Goal: Task Accomplishment & Management: Use online tool/utility

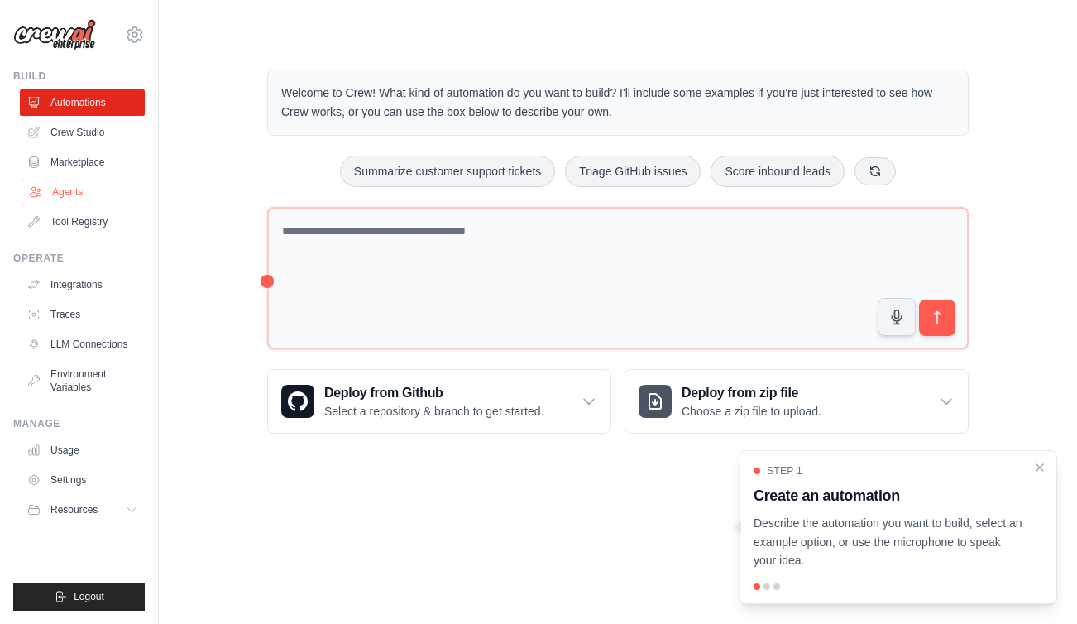
click at [78, 190] on link "Agents" at bounding box center [84, 192] width 125 height 26
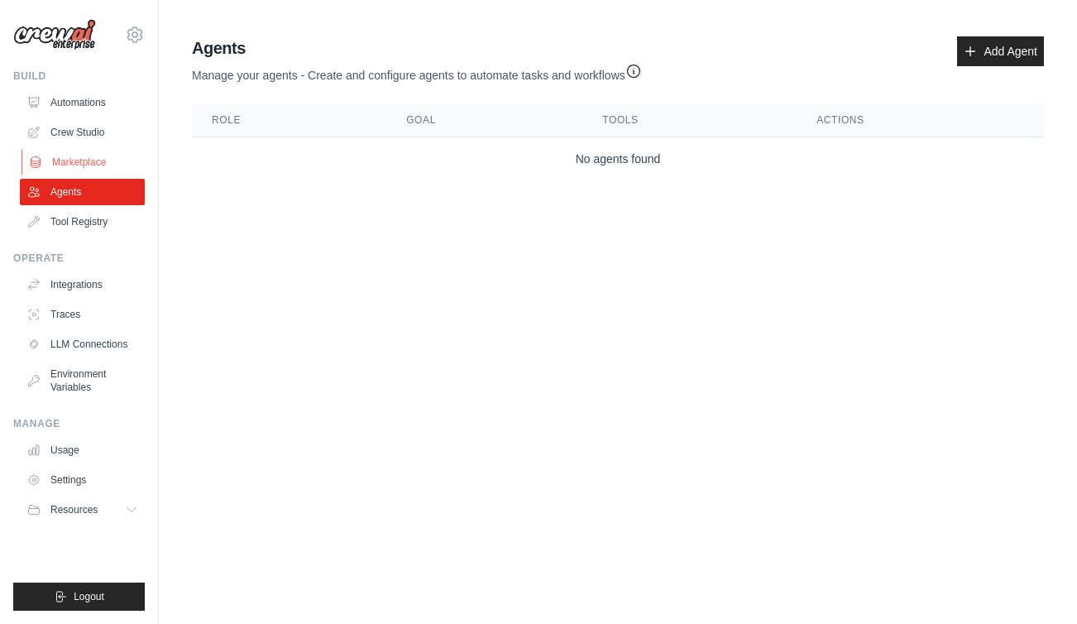
click at [84, 162] on link "Marketplace" at bounding box center [84, 162] width 125 height 26
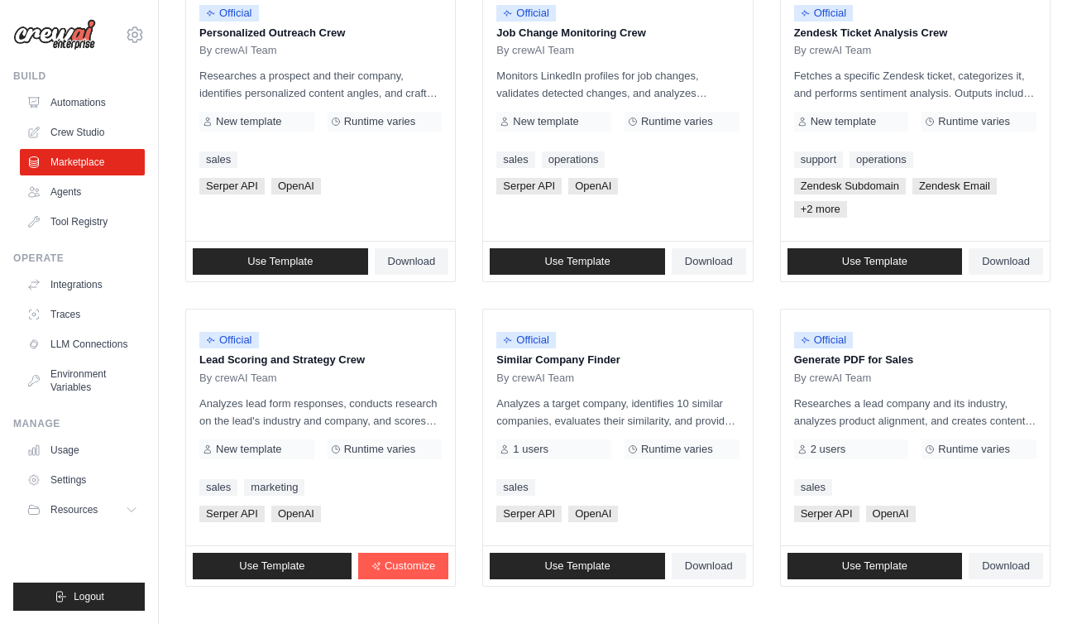
scroll to position [955, 0]
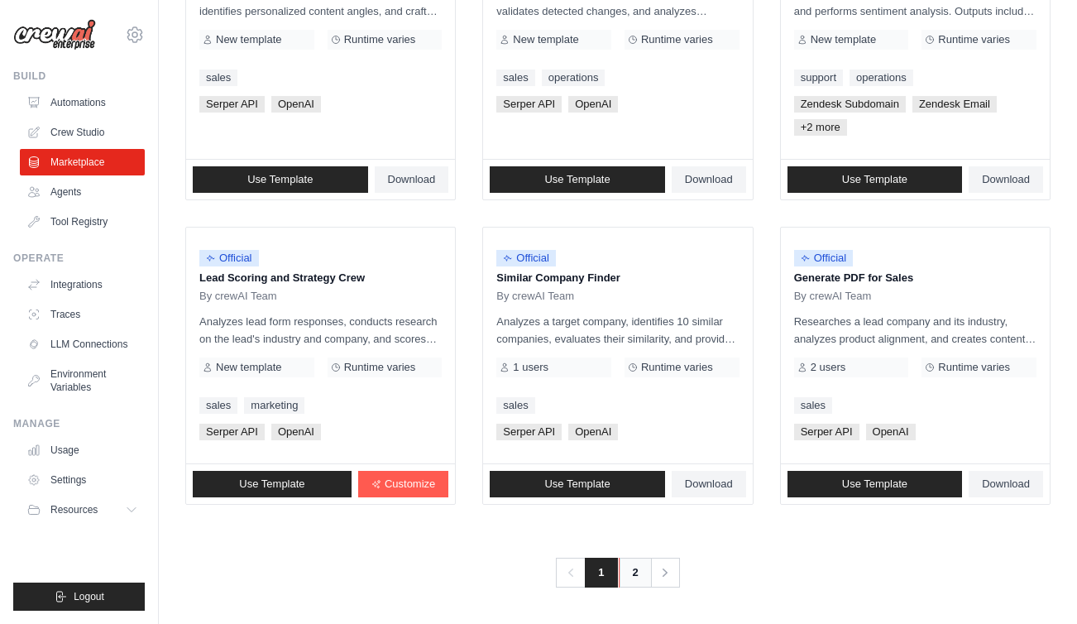
click at [636, 577] on link "2" at bounding box center [635, 573] width 33 height 30
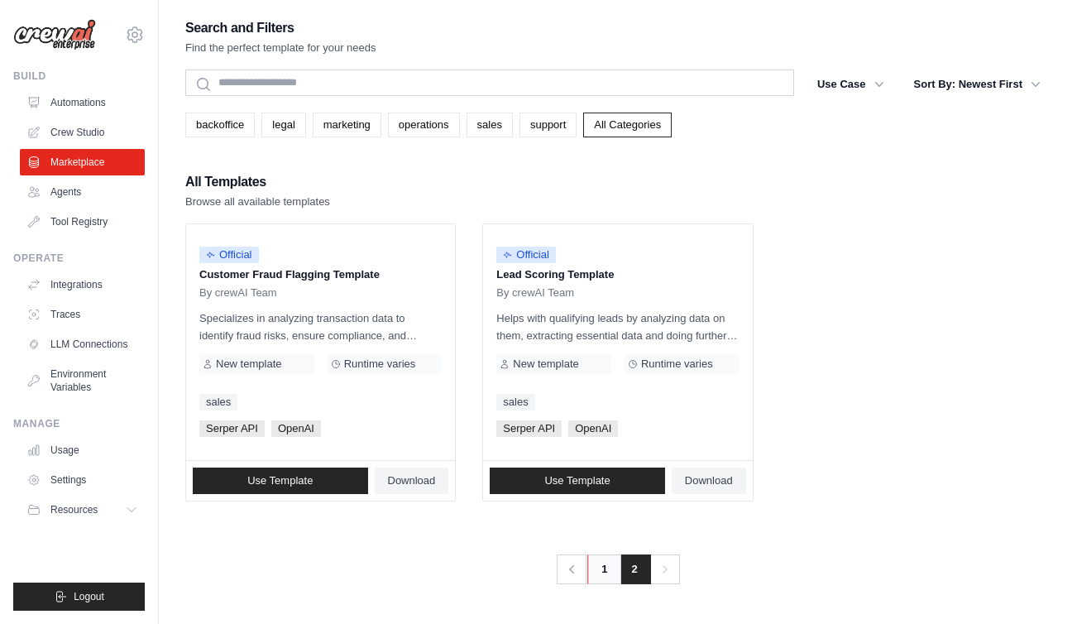
click at [600, 575] on link "1" at bounding box center [603, 569] width 33 height 30
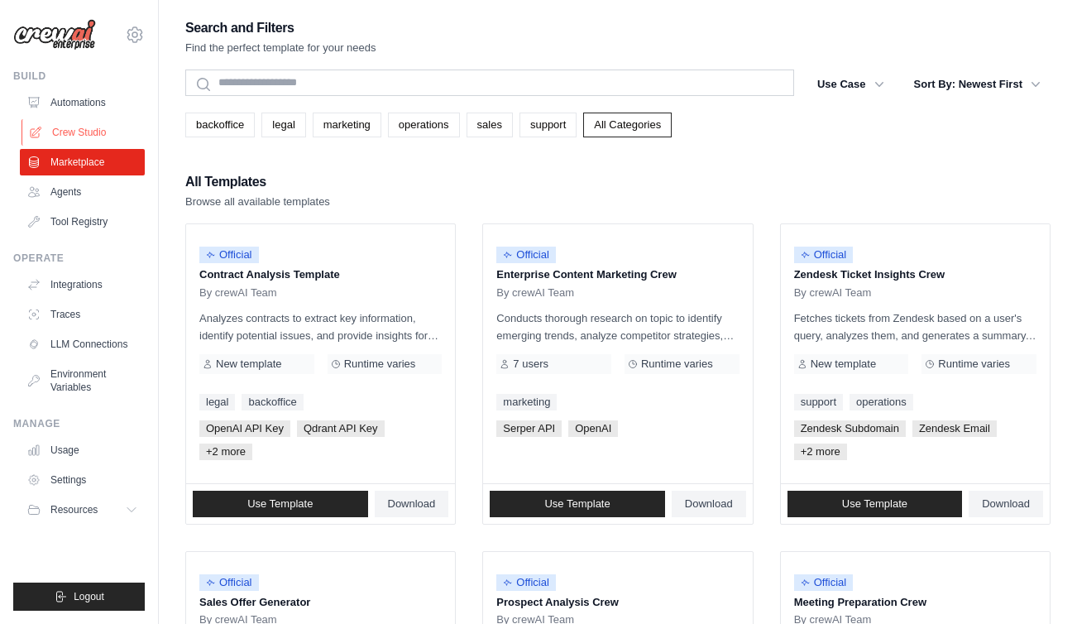
click at [84, 135] on link "Crew Studio" at bounding box center [84, 132] width 125 height 26
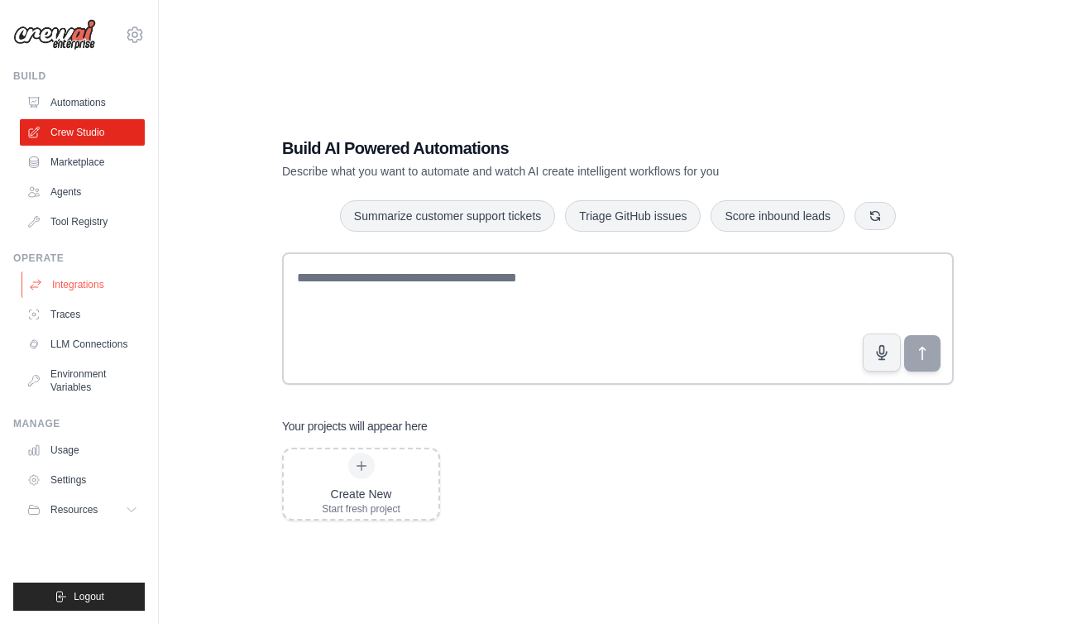
scroll to position [33, 0]
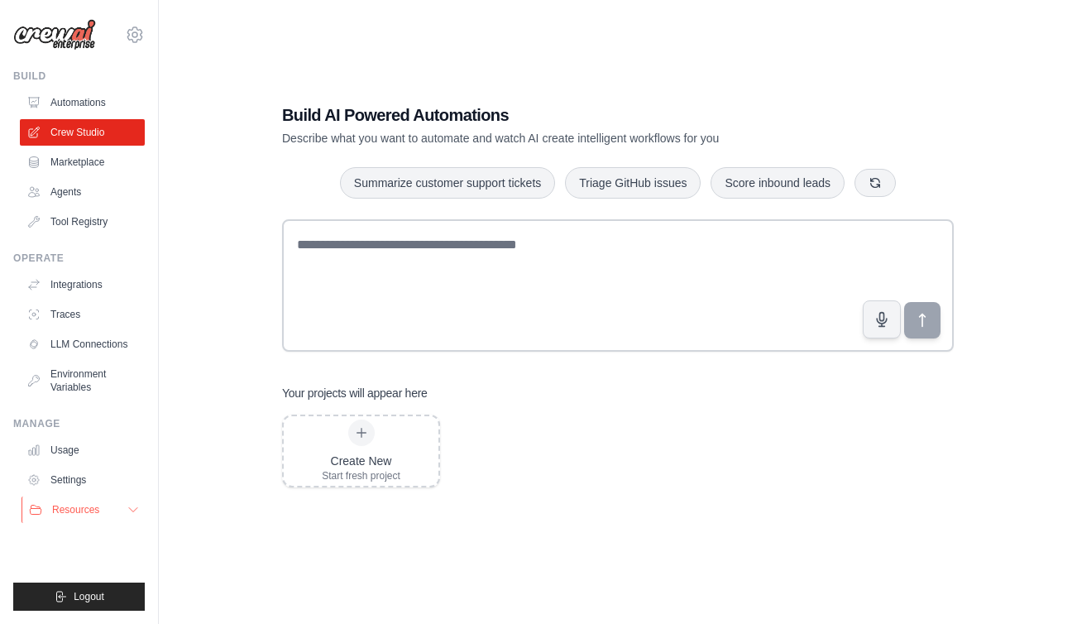
click at [136, 512] on icon at bounding box center [133, 509] width 13 height 13
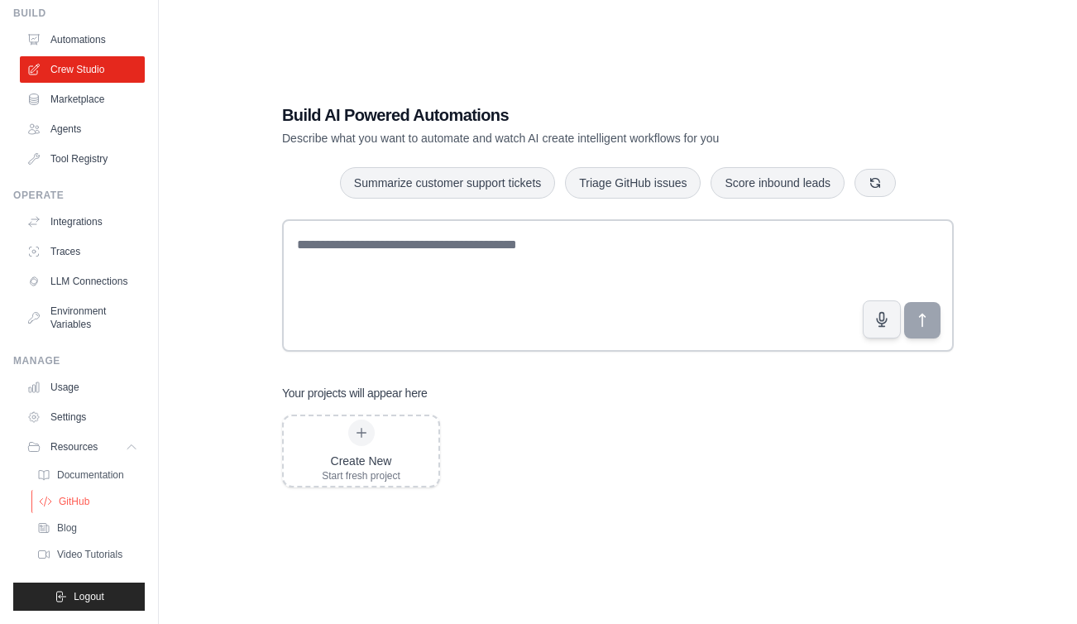
scroll to position [0, 0]
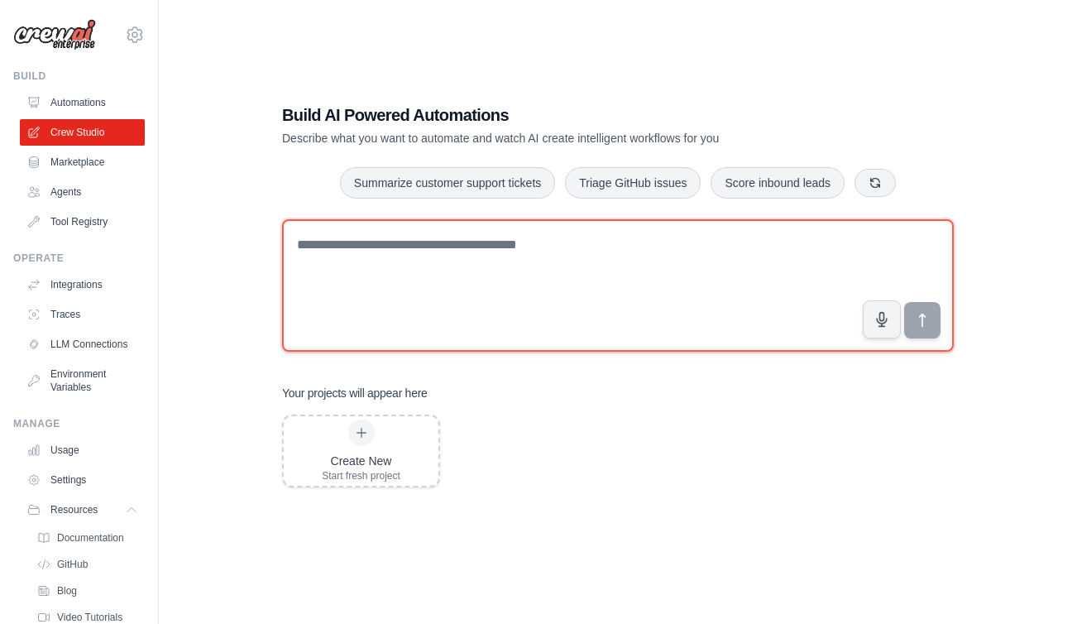
click at [438, 242] on textarea at bounding box center [618, 285] width 672 height 132
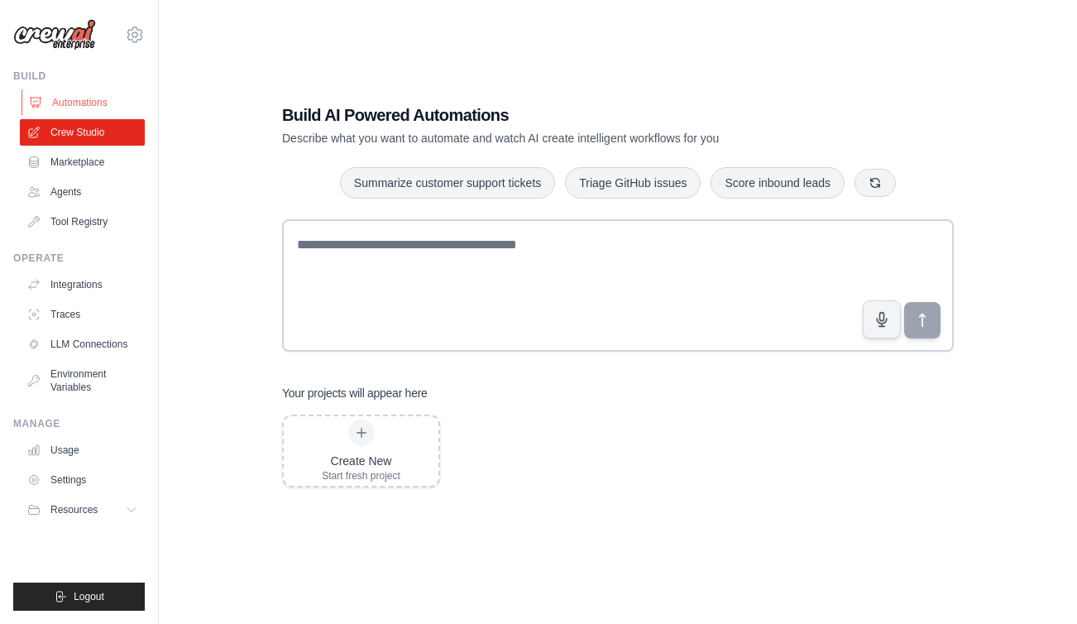
click at [82, 107] on link "Automations" at bounding box center [84, 102] width 125 height 26
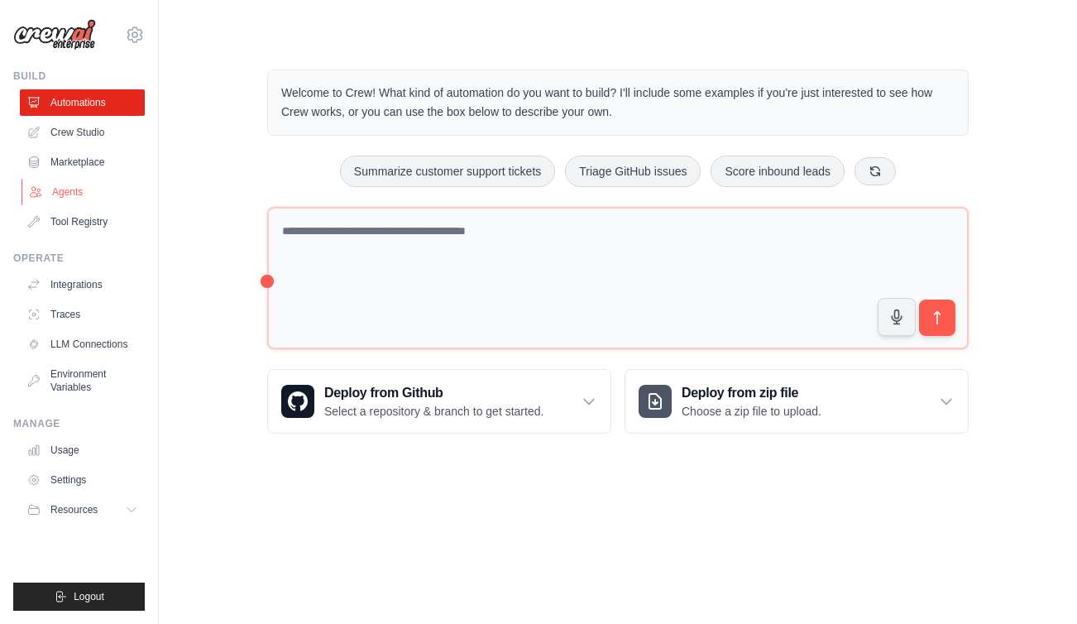
click at [72, 194] on link "Agents" at bounding box center [84, 192] width 125 height 26
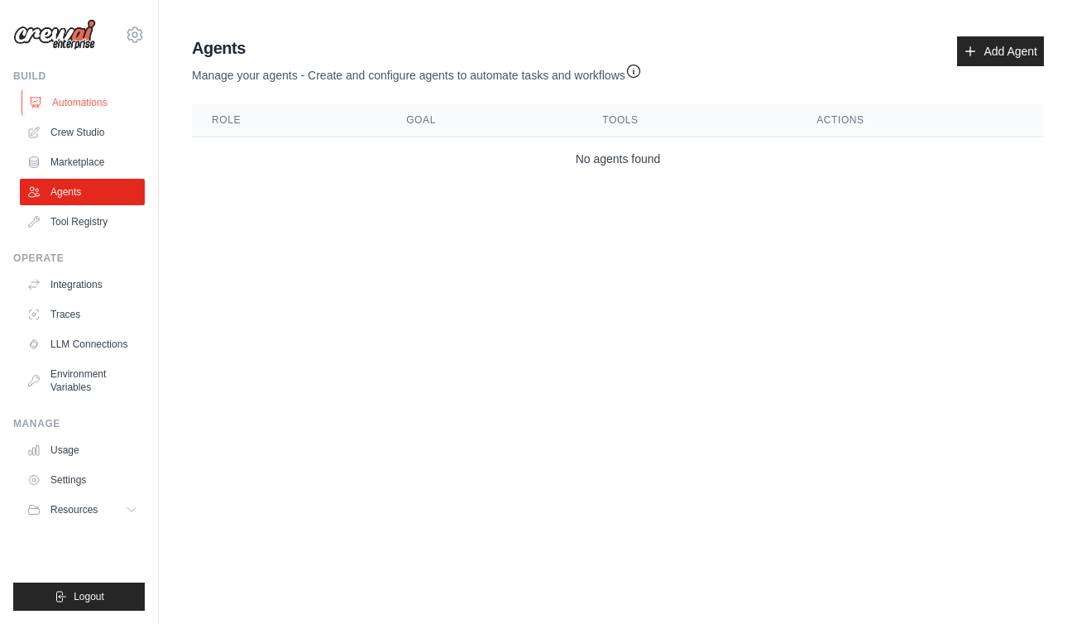
click at [82, 103] on link "Automations" at bounding box center [84, 102] width 125 height 26
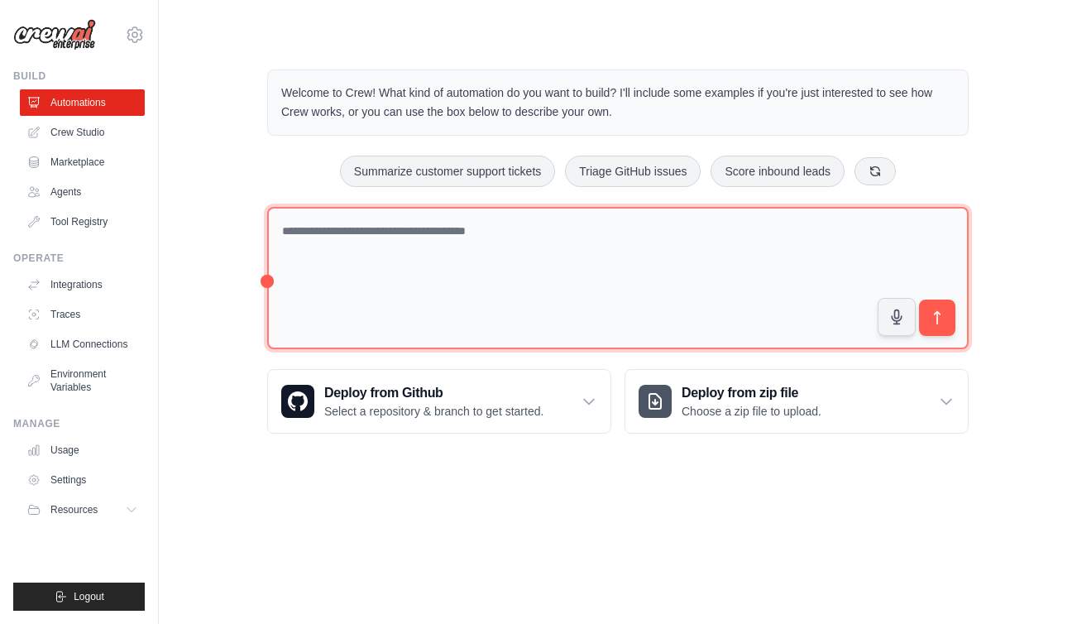
click at [414, 232] on textarea at bounding box center [617, 278] width 701 height 143
type textarea "*"
click at [404, 232] on textarea "**********" at bounding box center [617, 278] width 701 height 143
click at [578, 227] on textarea "**********" at bounding box center [617, 278] width 701 height 143
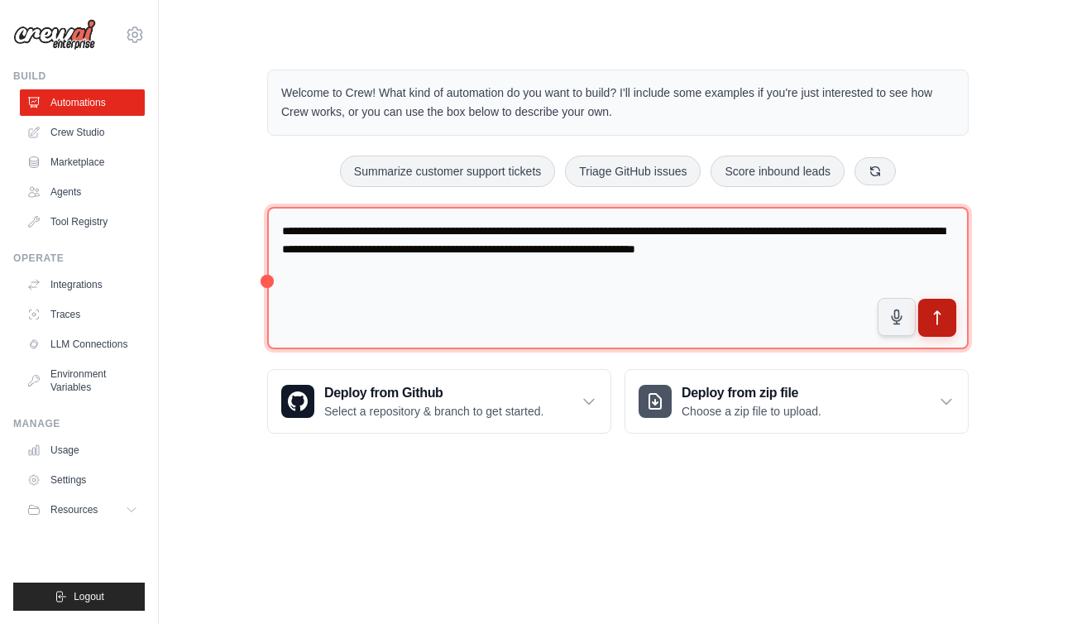
type textarea "**********"
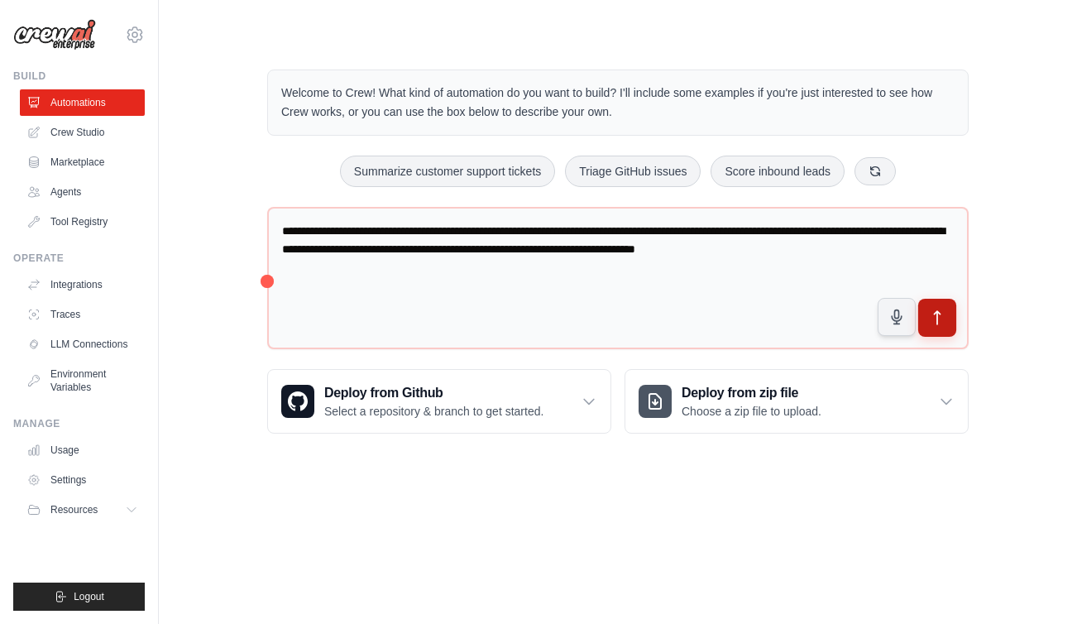
click at [936, 320] on icon "submit" at bounding box center [938, 317] width 6 height 13
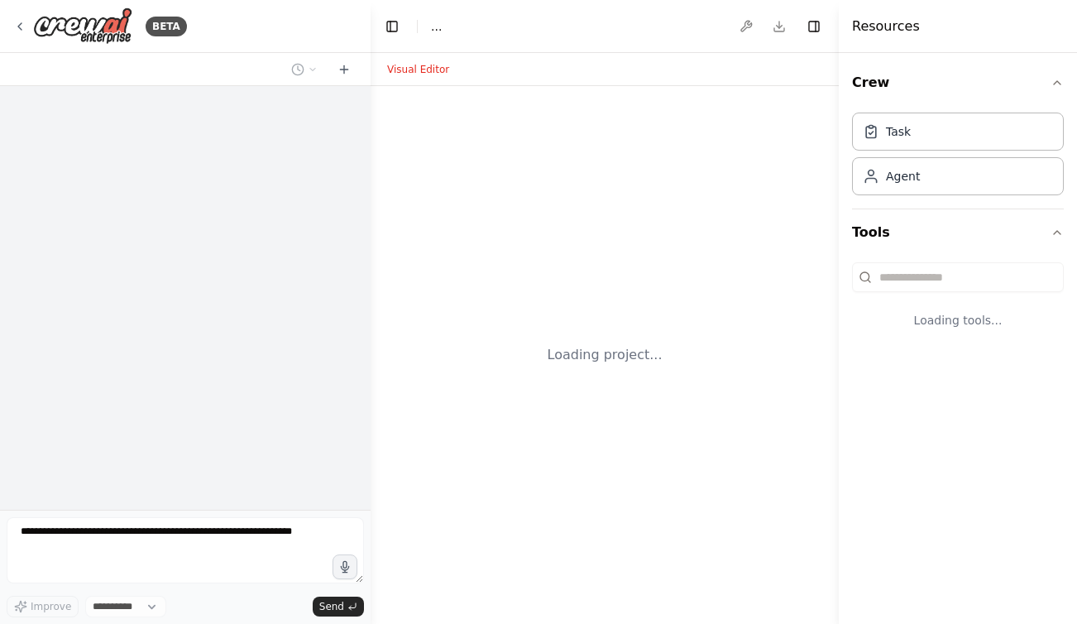
select select "****"
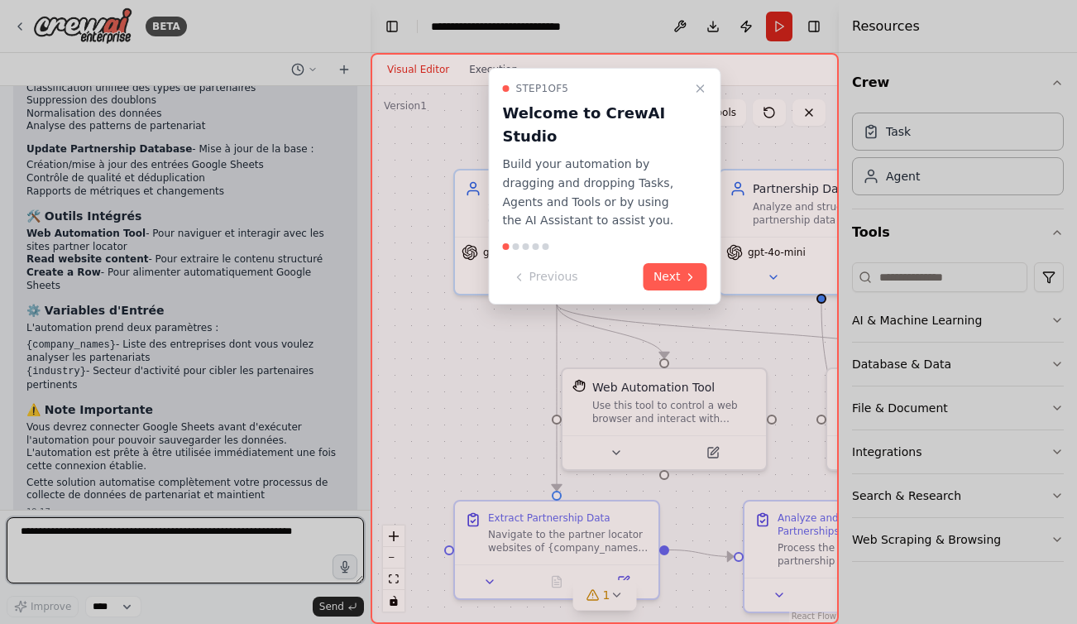
scroll to position [1970, 0]
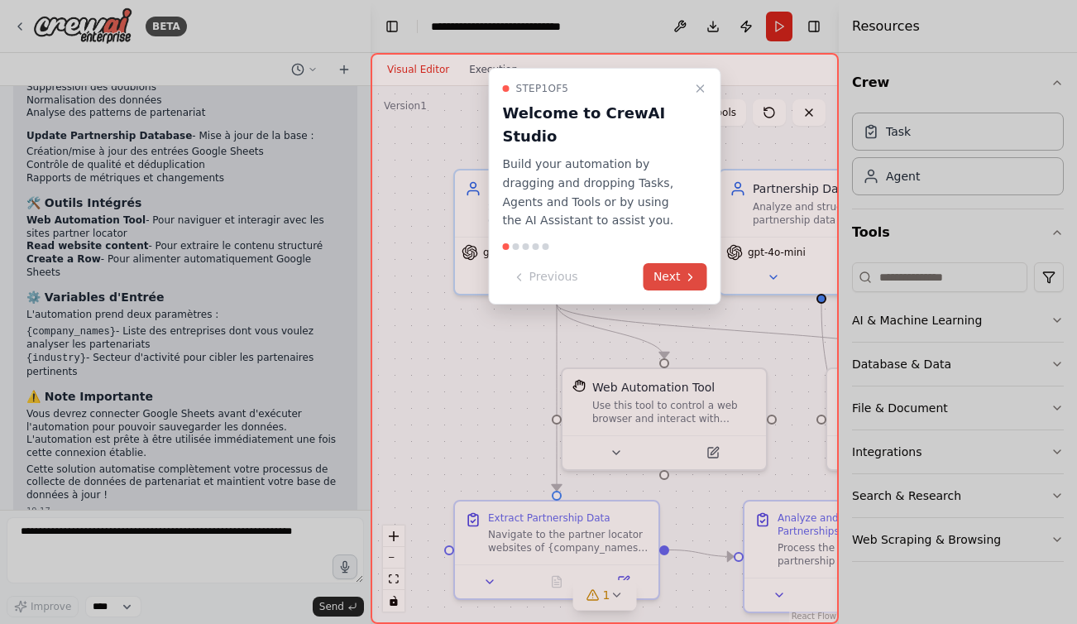
click at [684, 270] on icon at bounding box center [690, 276] width 13 height 13
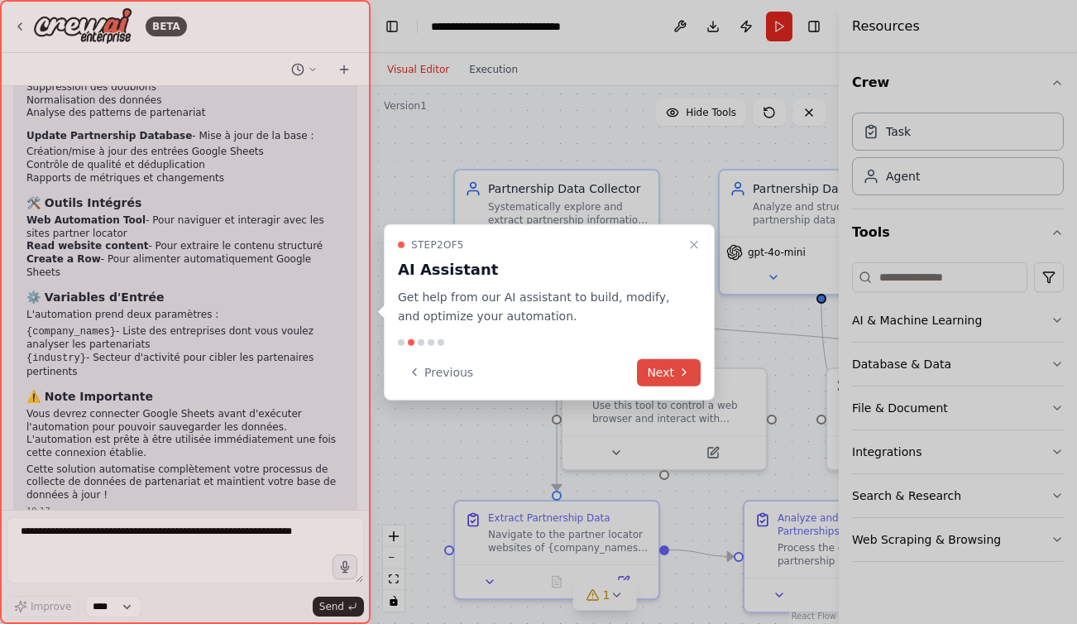
click at [677, 375] on icon at bounding box center [683, 372] width 13 height 13
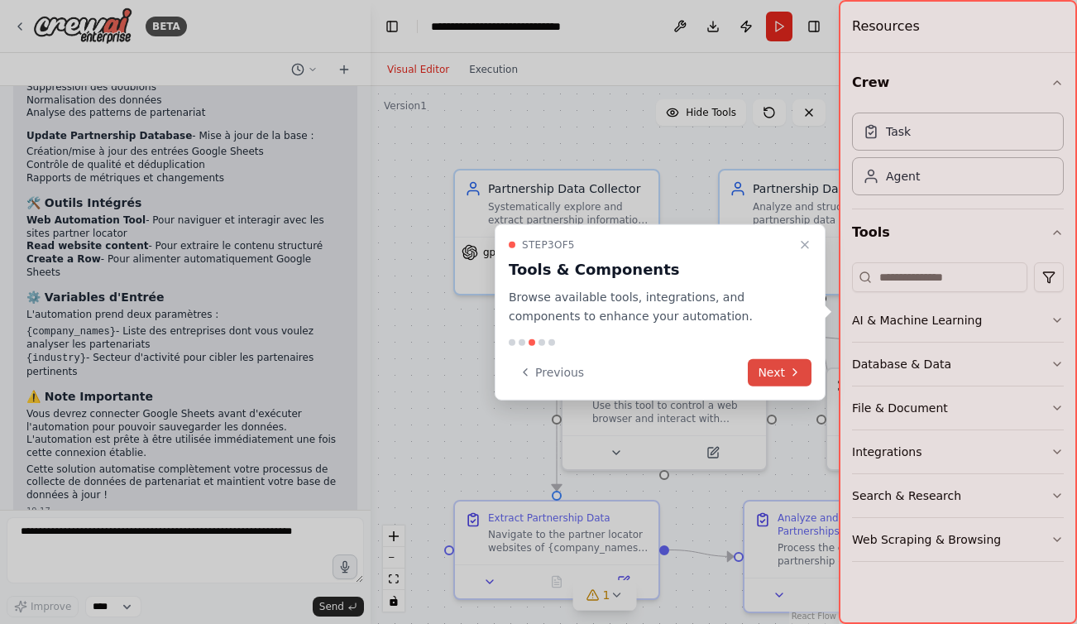
click at [770, 370] on button "Next" at bounding box center [780, 371] width 64 height 27
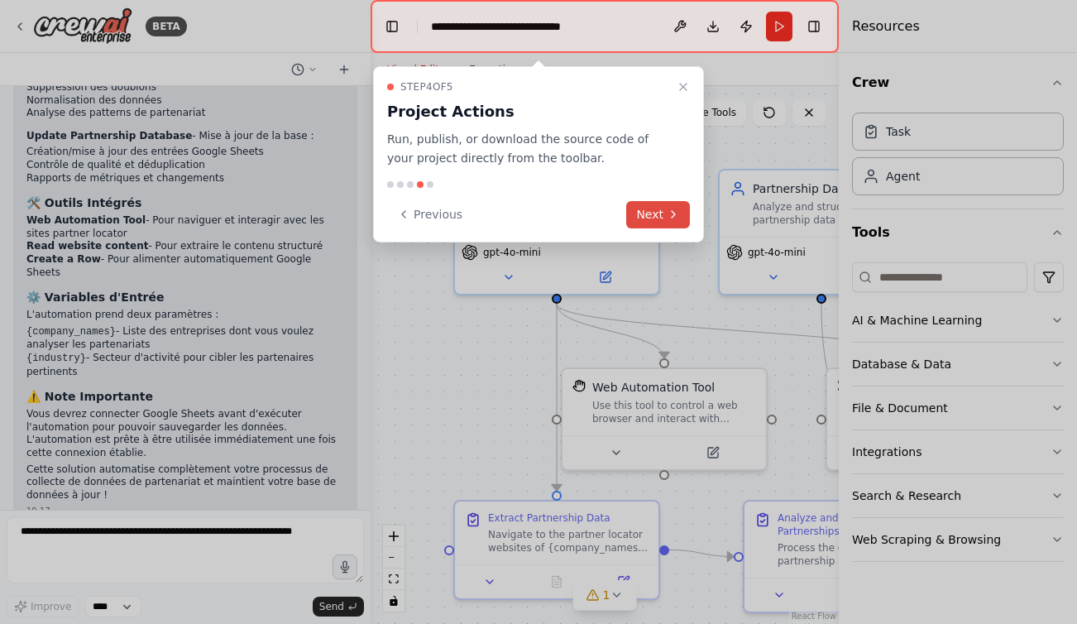
click at [673, 213] on icon at bounding box center [673, 214] width 13 height 13
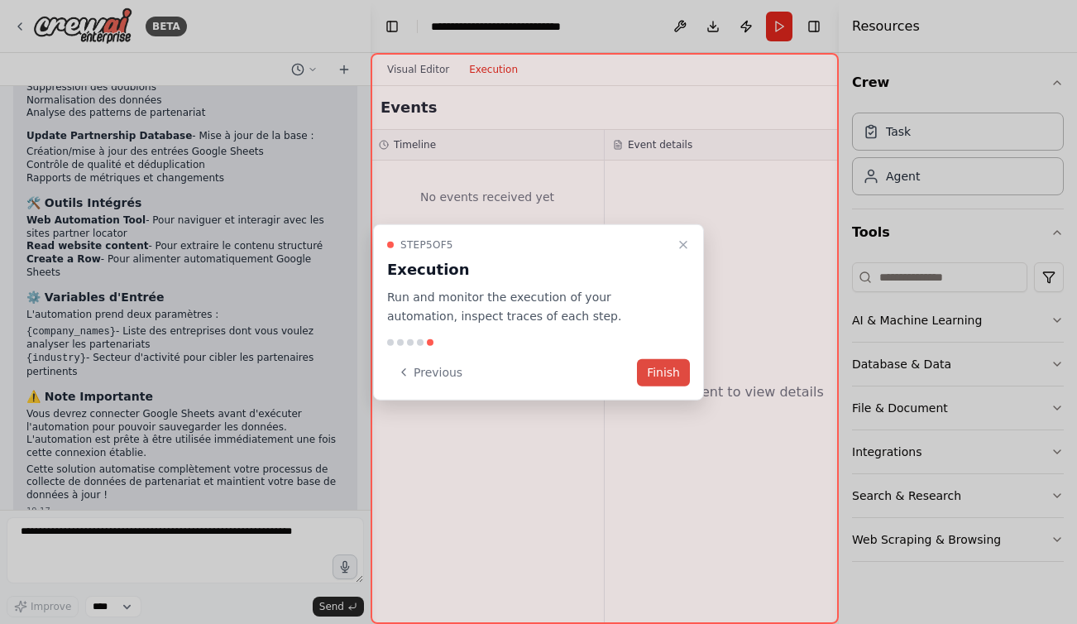
click at [662, 371] on button "Finish" at bounding box center [663, 371] width 53 height 27
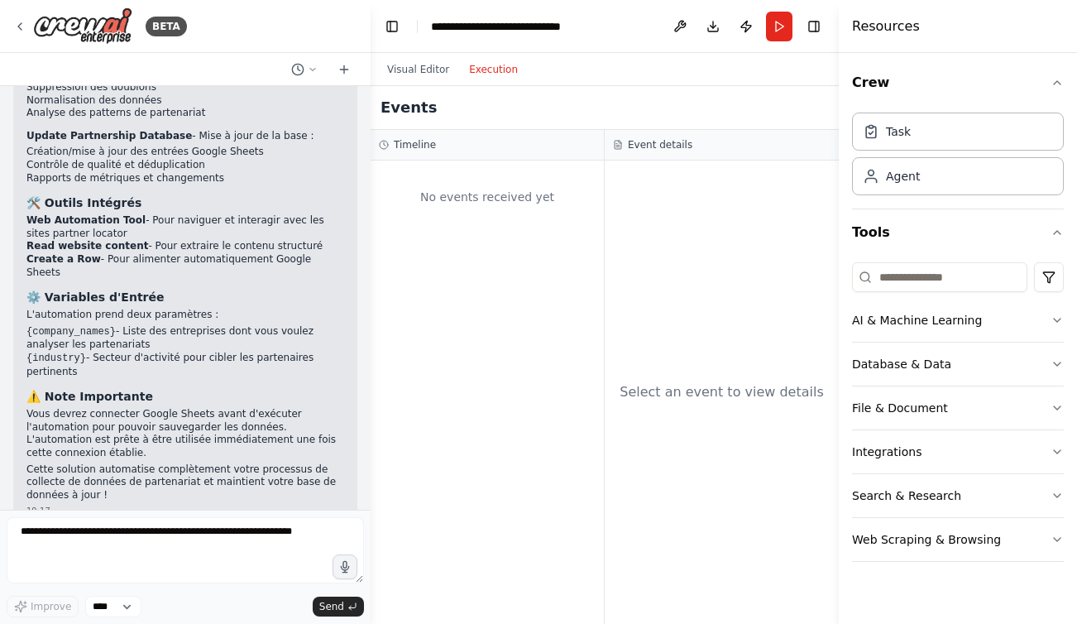
click at [495, 68] on button "Execution" at bounding box center [493, 70] width 69 height 20
click at [421, 65] on button "Visual Editor" at bounding box center [418, 70] width 82 height 20
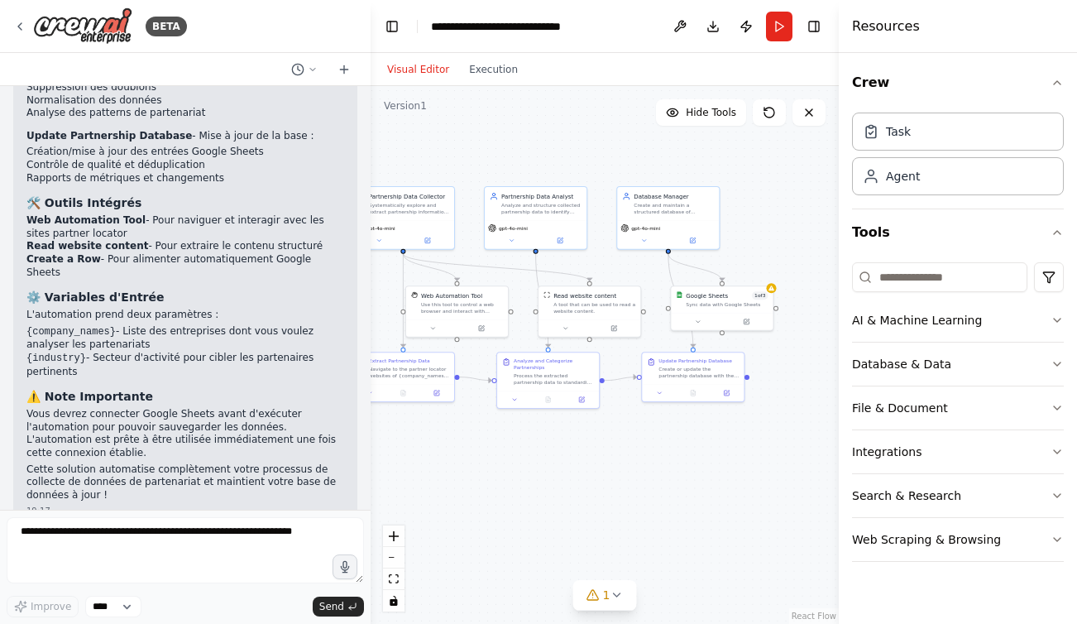
drag, startPoint x: 701, startPoint y: 509, endPoint x: 510, endPoint y: 494, distance: 192.5
click at [496, 492] on div ".deletable-edge-delete-btn { width: 20px; height: 20px; border: 0px solid #ffff…" at bounding box center [605, 355] width 468 height 538
click at [617, 596] on icon at bounding box center [616, 594] width 13 height 13
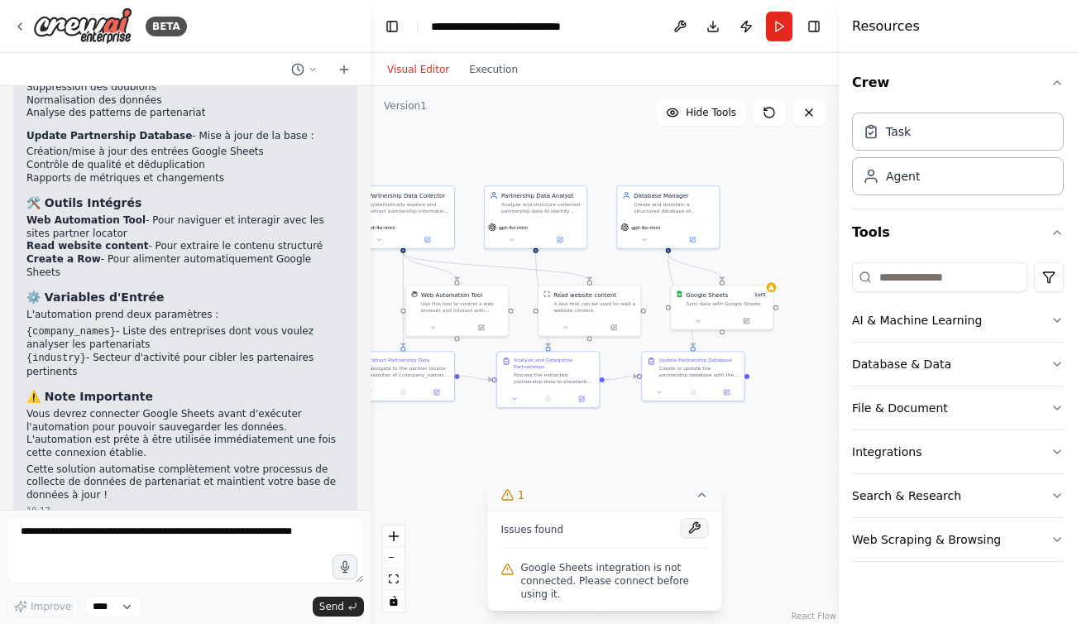
click at [695, 528] on button at bounding box center [695, 528] width 28 height 20
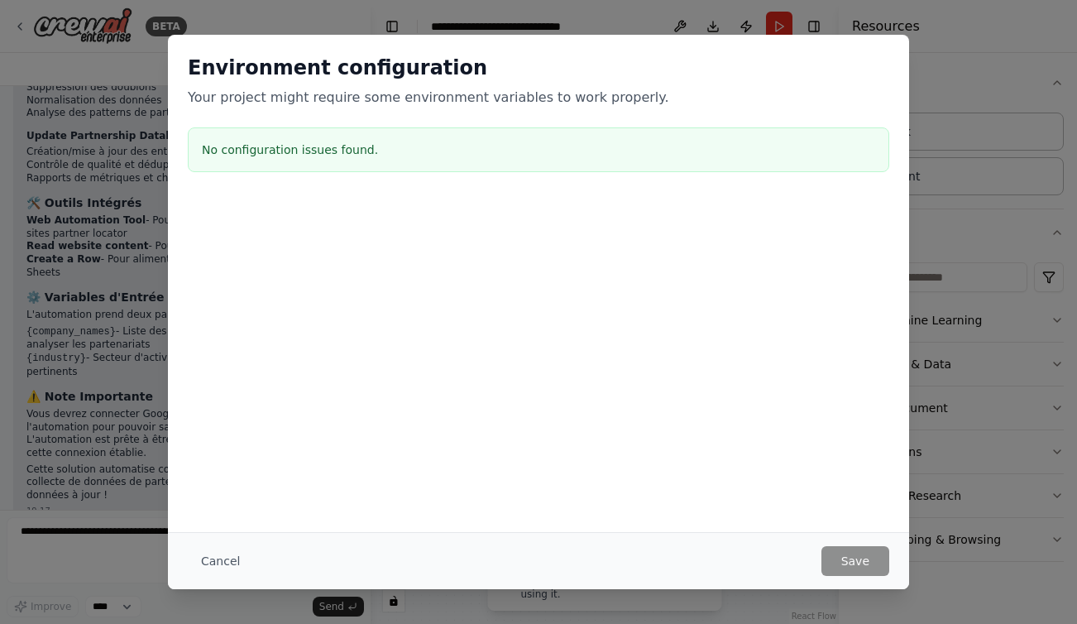
click at [205, 559] on button "Cancel" at bounding box center [220, 561] width 65 height 30
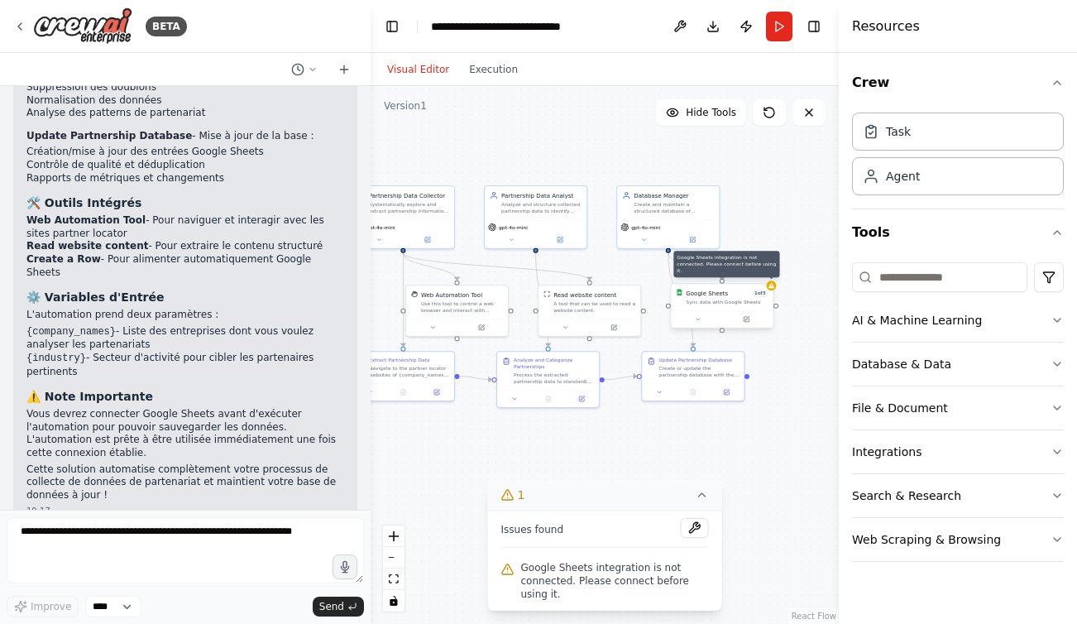
click at [770, 287] on icon at bounding box center [771, 285] width 6 height 5
click at [1061, 403] on icon "button" at bounding box center [1057, 407] width 13 height 13
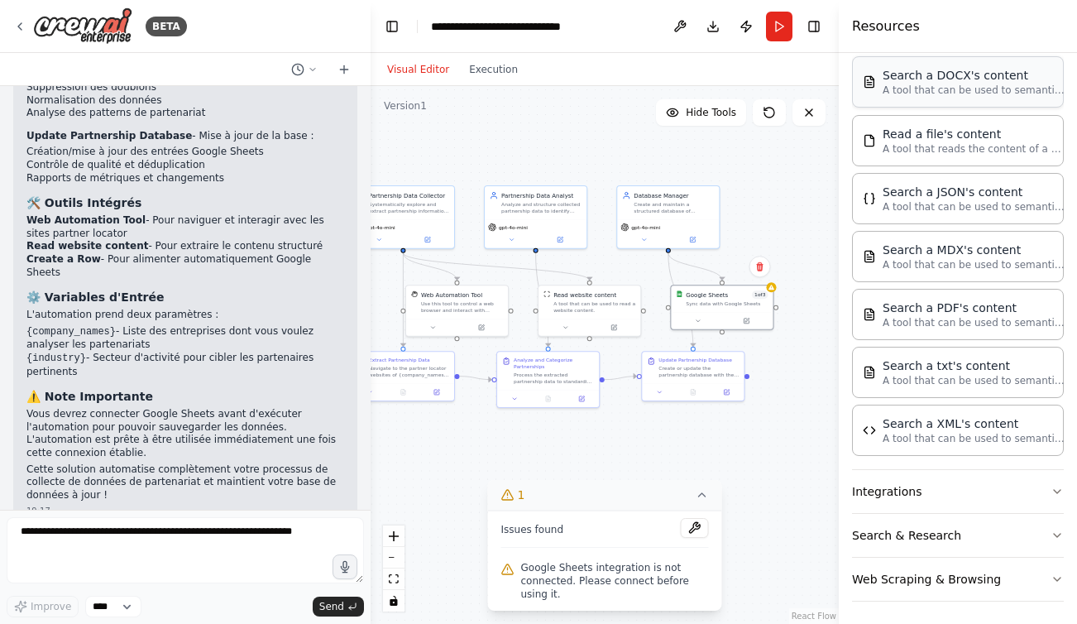
scroll to position [441, 0]
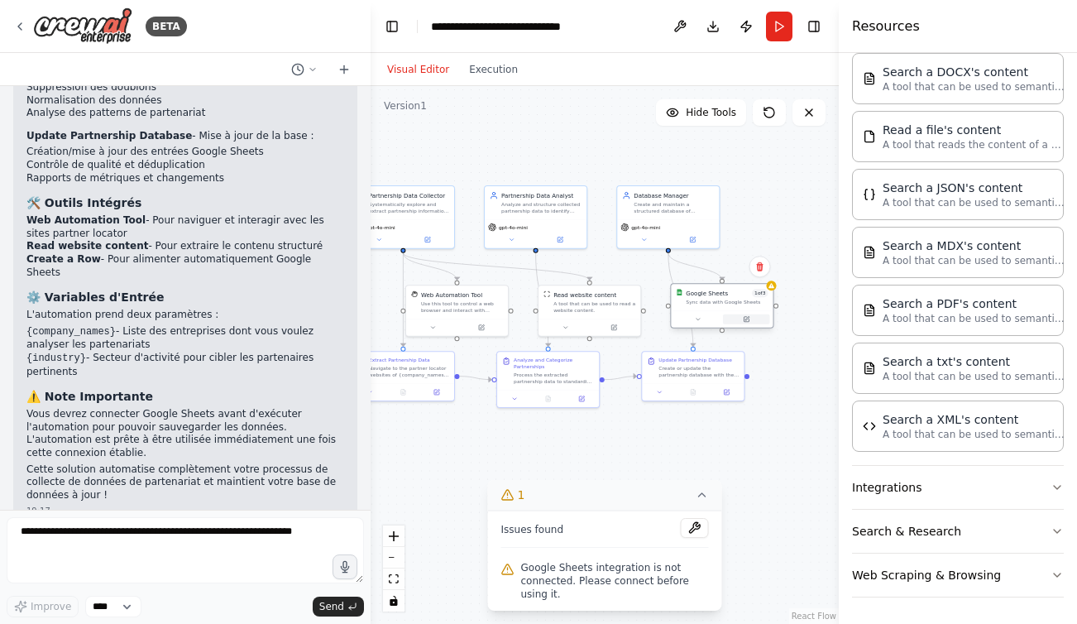
click at [735, 323] on button at bounding box center [746, 319] width 47 height 10
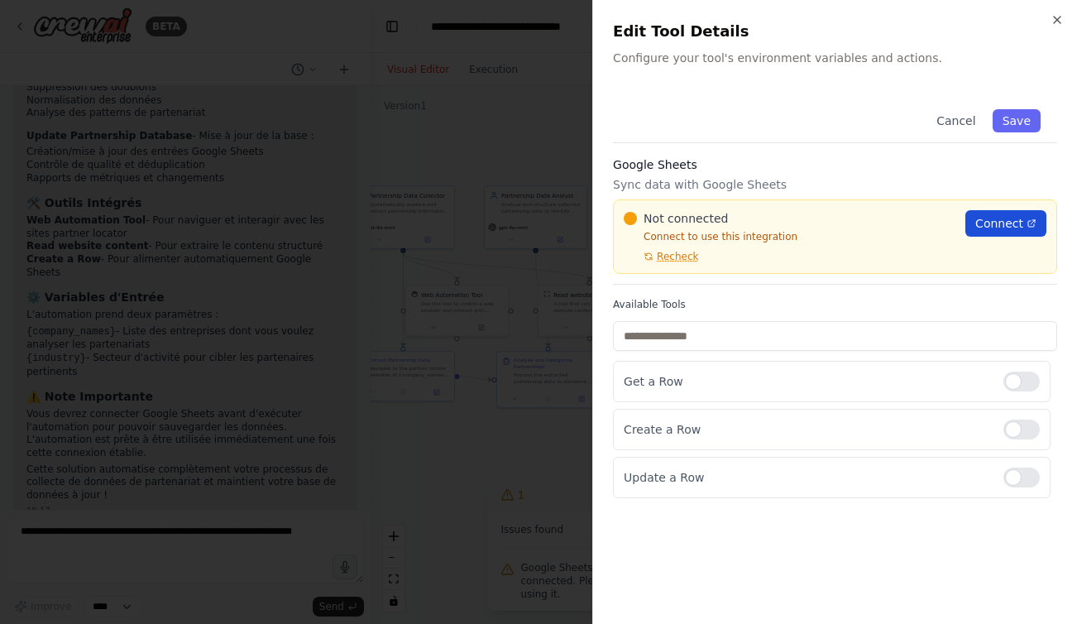
click at [1002, 223] on span "Connect" at bounding box center [999, 223] width 48 height 17
click at [1021, 220] on span "Connect" at bounding box center [999, 223] width 48 height 17
click at [1059, 22] on icon "button" at bounding box center [1057, 20] width 7 height 7
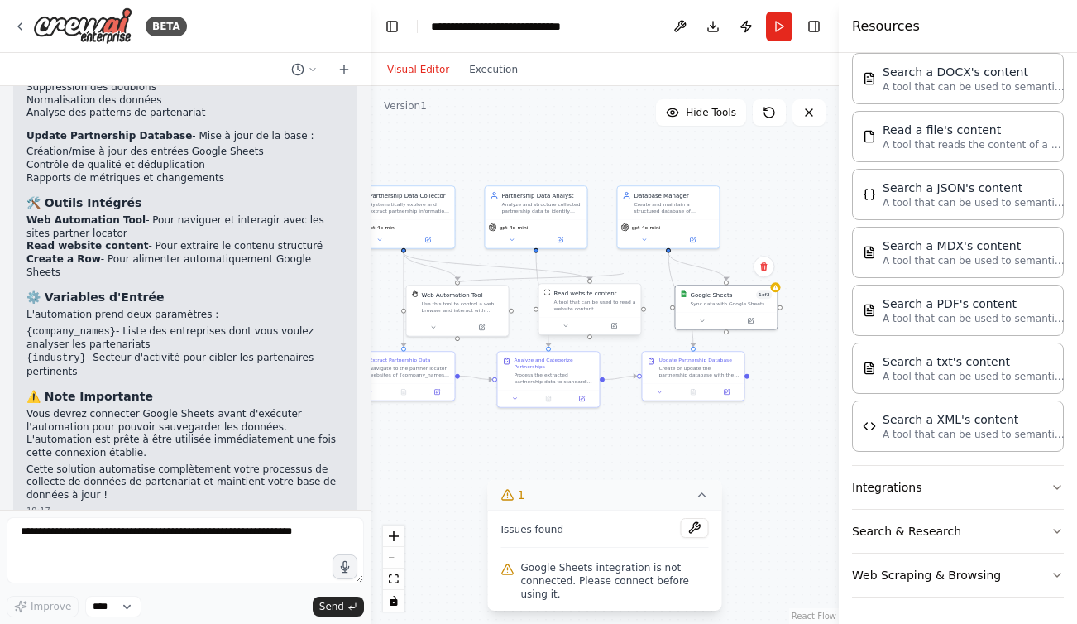
drag, startPoint x: 459, startPoint y: 280, endPoint x: 600, endPoint y: 297, distance: 141.7
click at [624, 274] on div ".deletable-edge-delete-btn { width: 20px; height: 20px; border: 0px solid #ffff…" at bounding box center [605, 355] width 468 height 538
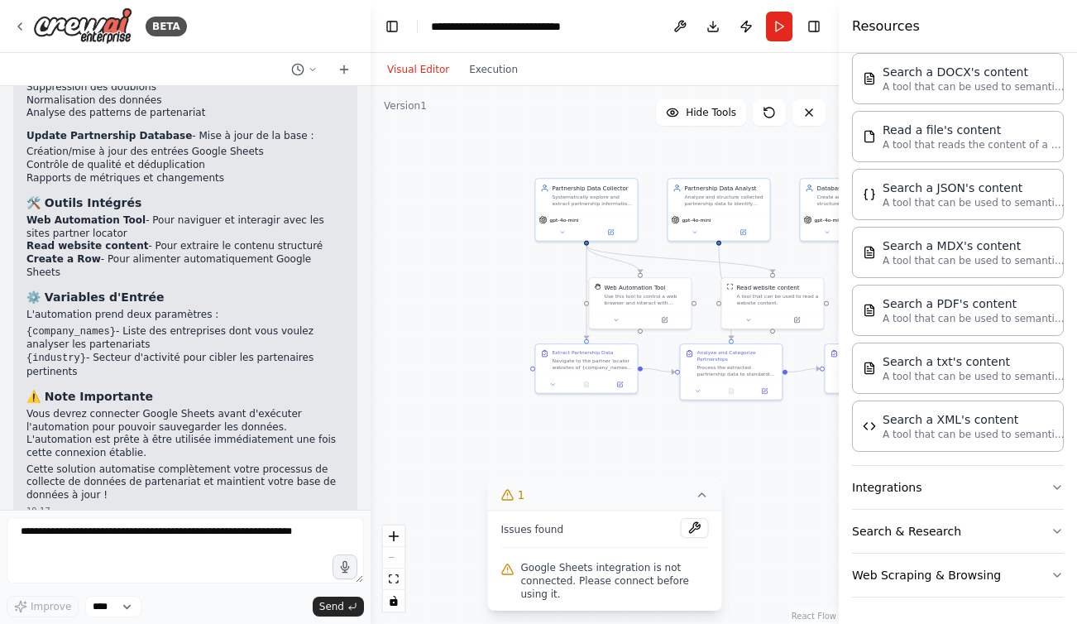
drag, startPoint x: 590, startPoint y: 440, endPoint x: 746, endPoint y: 433, distance: 156.5
click at [770, 433] on div ".deletable-edge-delete-btn { width: 20px; height: 20px; border: 0px solid #ffff…" at bounding box center [605, 355] width 468 height 538
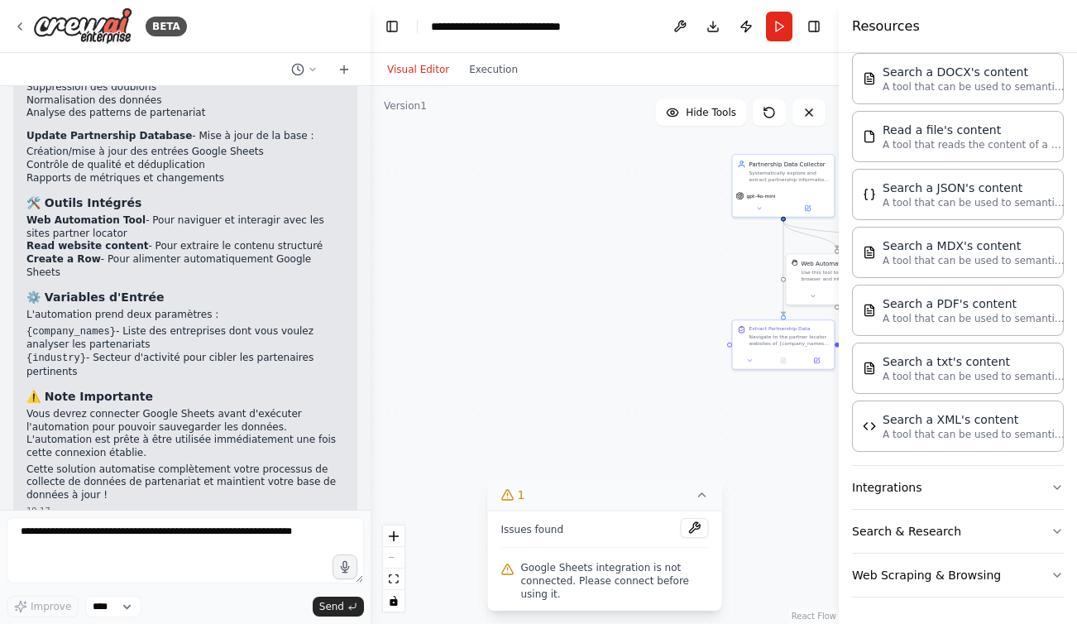
drag, startPoint x: 610, startPoint y: 431, endPoint x: 793, endPoint y: 408, distance: 184.3
click at [796, 408] on div ".deletable-edge-delete-btn { width: 20px; height: 20px; border: 0px solid #ffff…" at bounding box center [605, 355] width 468 height 538
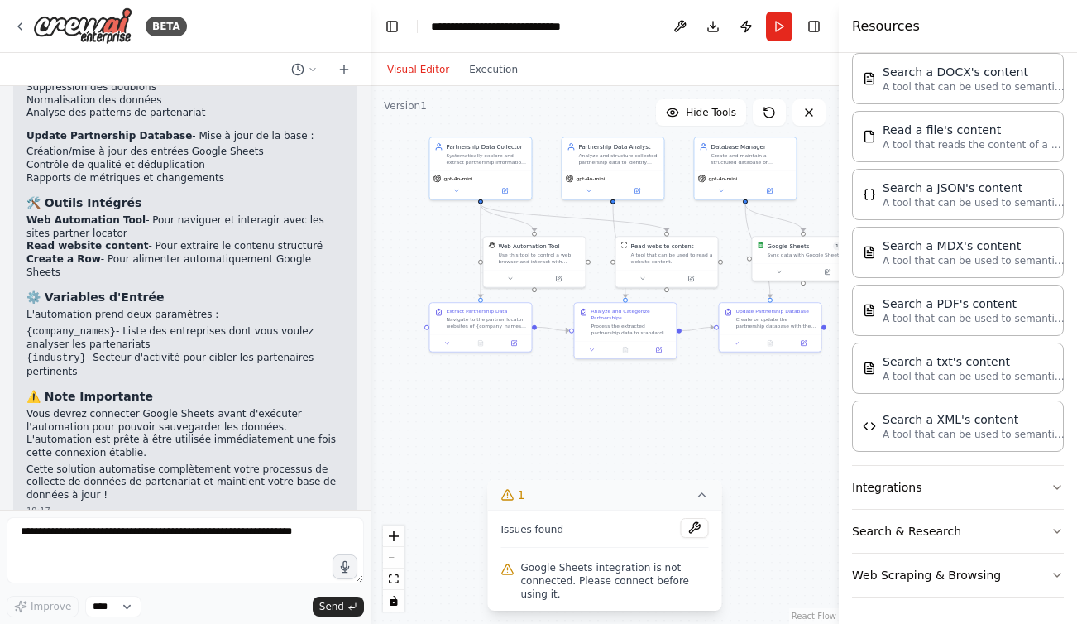
drag, startPoint x: 769, startPoint y: 407, endPoint x: 481, endPoint y: 389, distance: 288.4
click at [481, 389] on div ".deletable-edge-delete-btn { width: 20px; height: 20px; border: 0px solid #ffff…" at bounding box center [605, 355] width 468 height 538
click at [780, 26] on button "Run" at bounding box center [779, 27] width 26 height 30
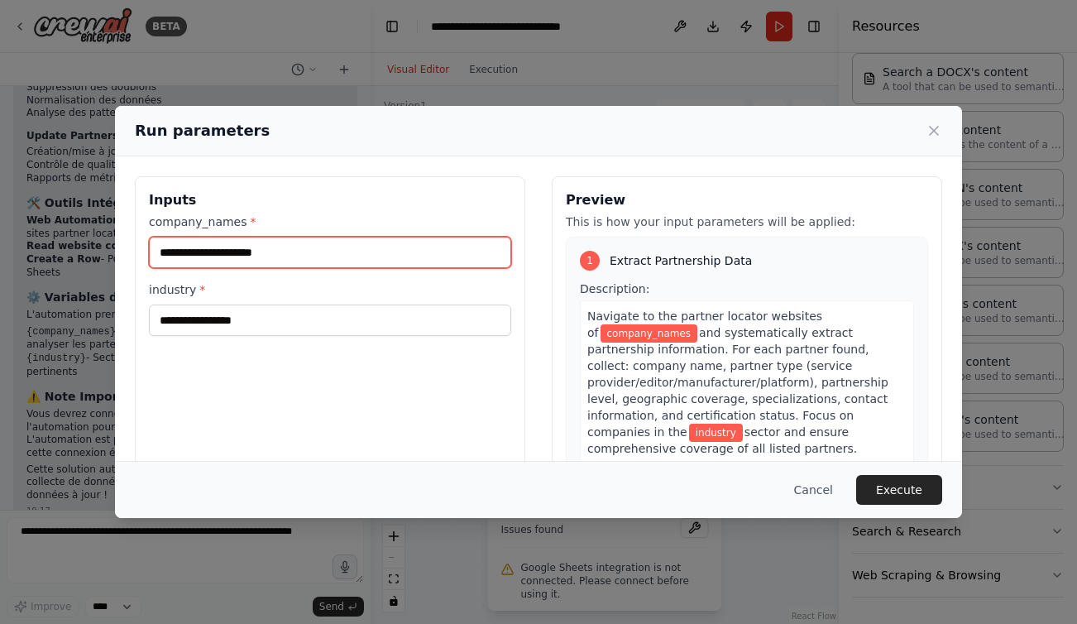
click at [224, 250] on input "company_names *" at bounding box center [330, 252] width 362 height 31
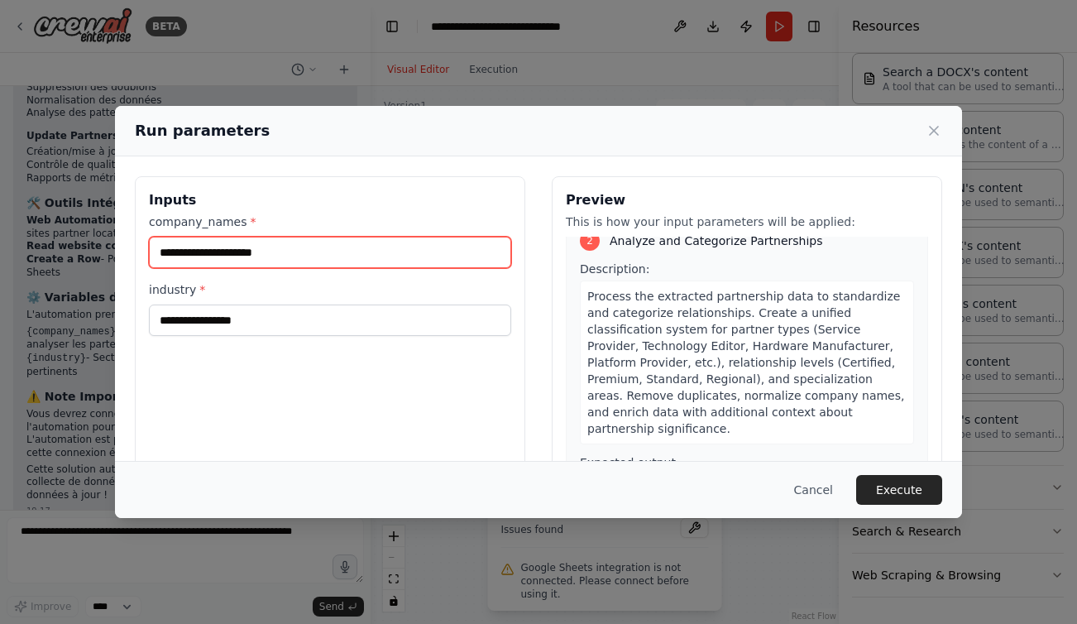
scroll to position [407, 0]
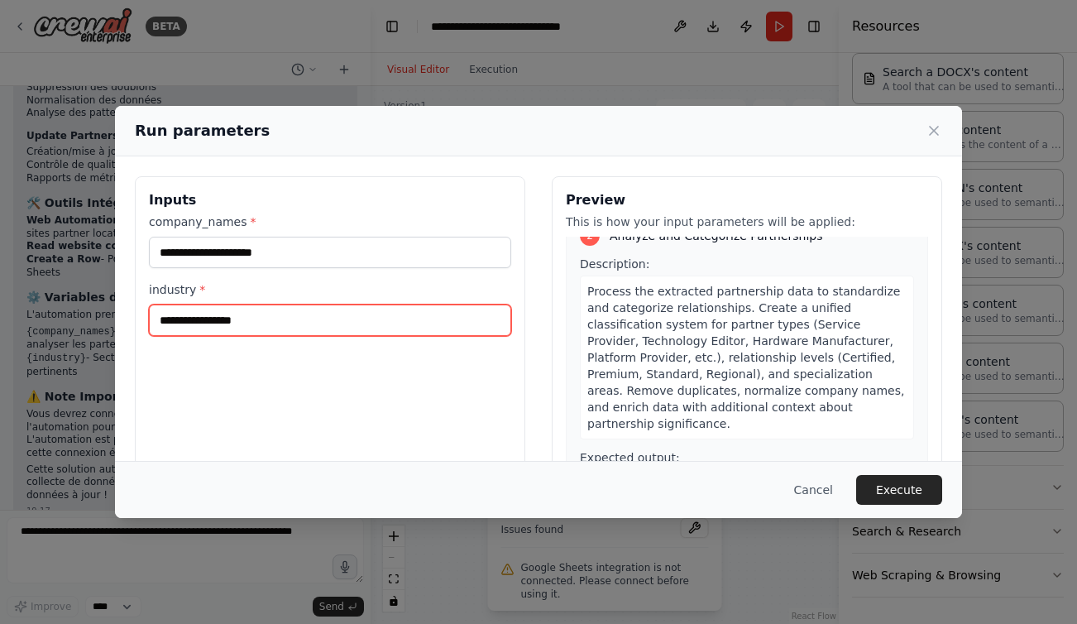
click at [212, 323] on input "industry *" at bounding box center [330, 319] width 362 height 31
click at [213, 323] on input "industry *" at bounding box center [330, 319] width 362 height 31
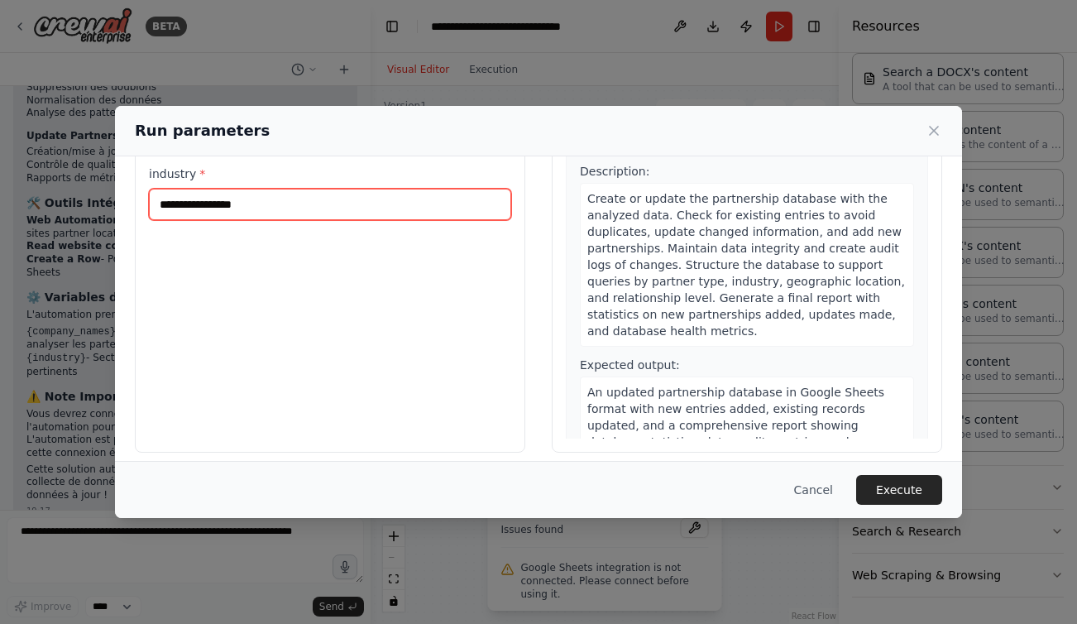
scroll to position [127, 0]
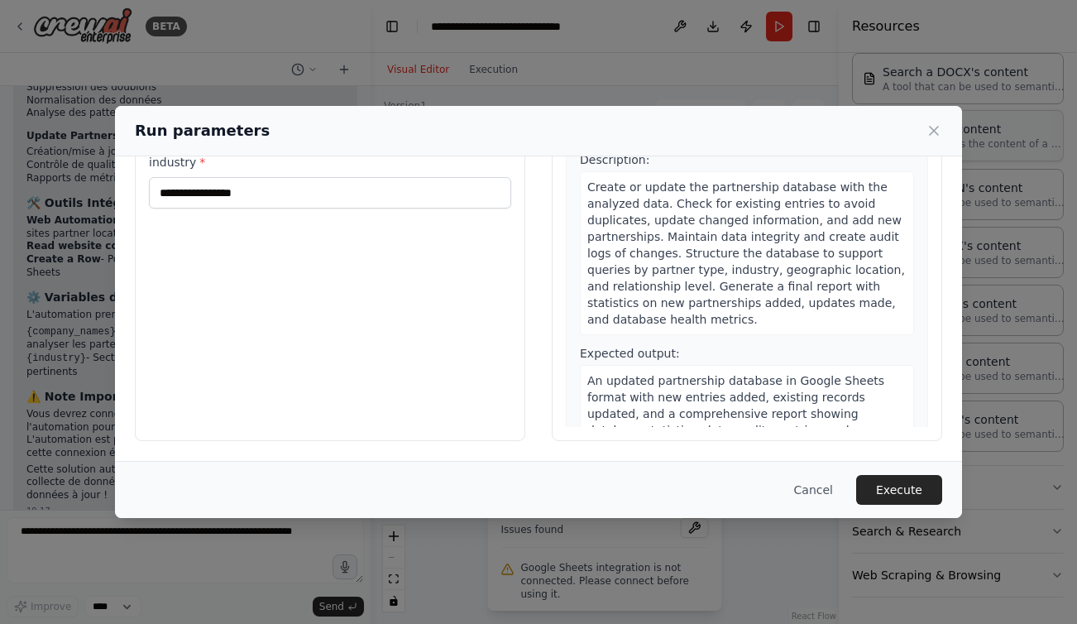
click at [931, 126] on icon at bounding box center [934, 130] width 17 height 17
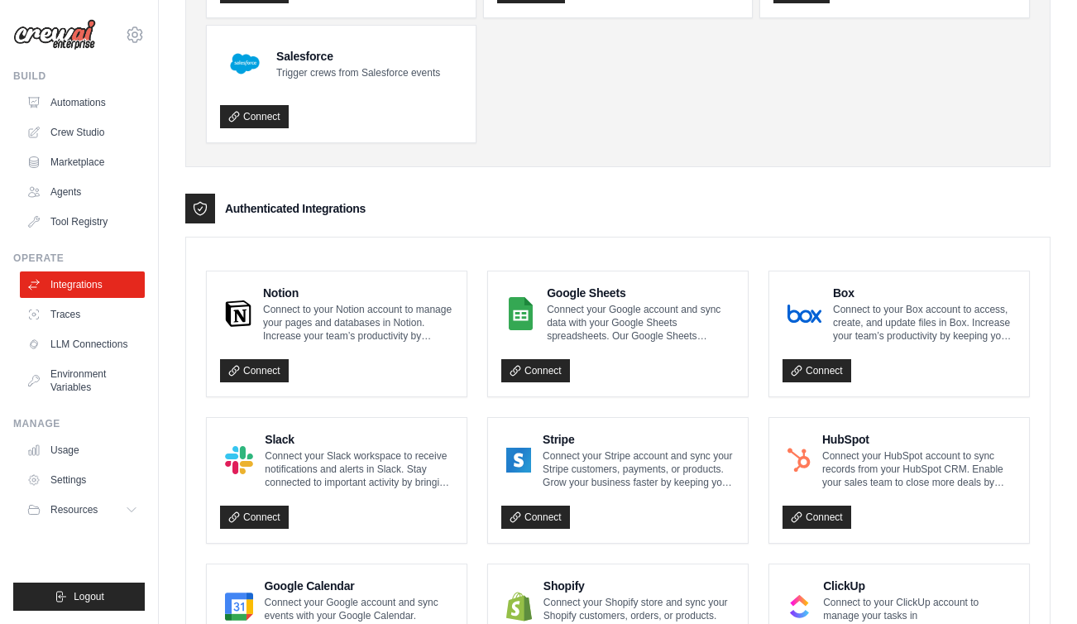
scroll to position [278, 0]
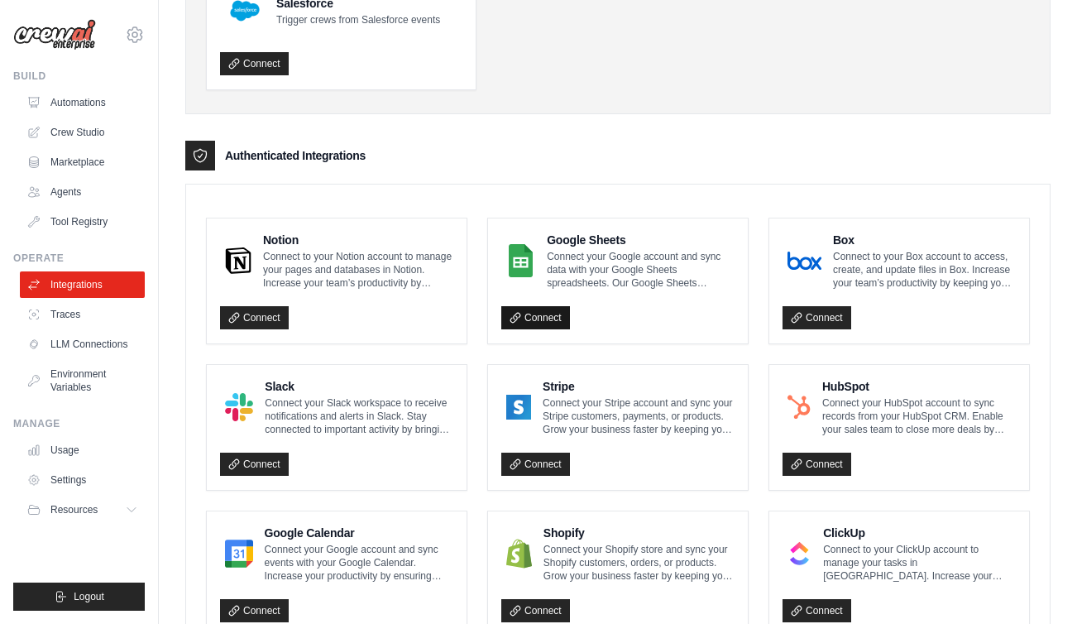
click at [559, 320] on link "Connect" at bounding box center [535, 317] width 69 height 23
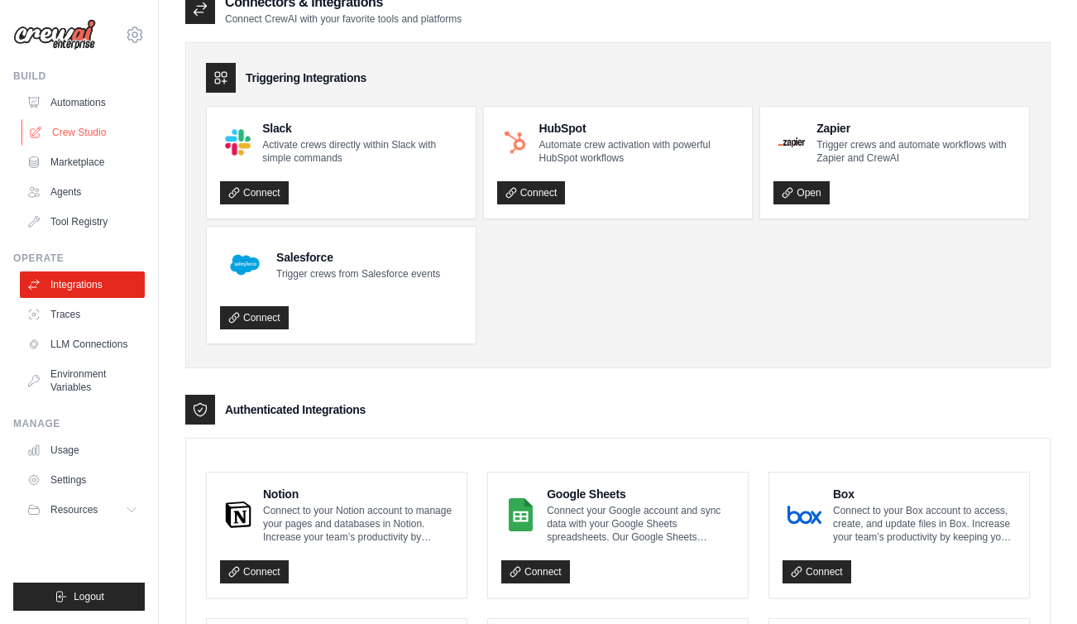
scroll to position [0, 0]
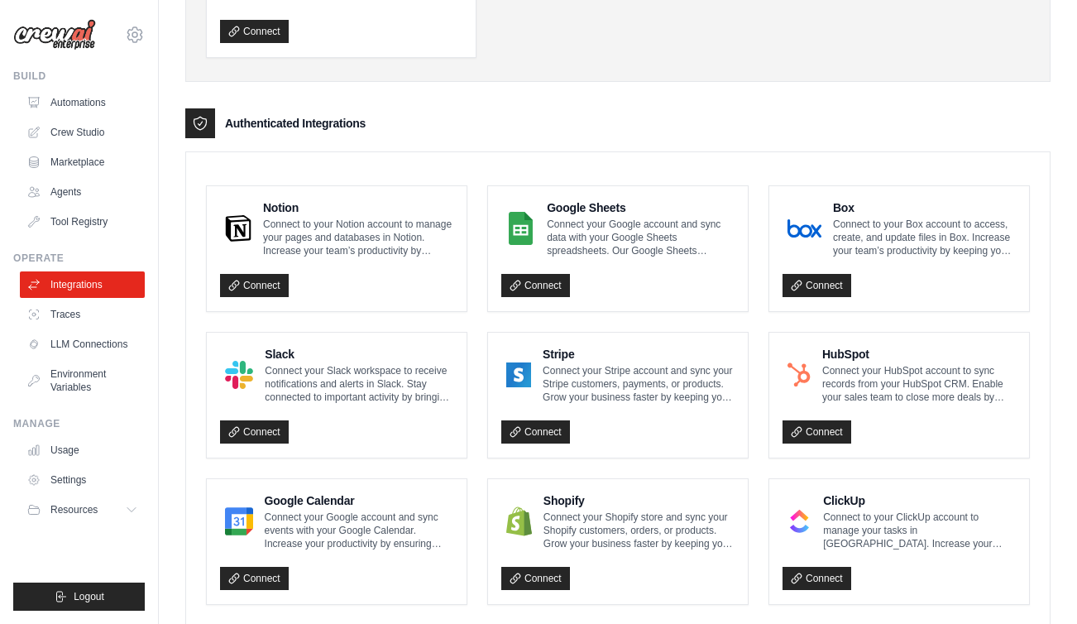
scroll to position [302, 0]
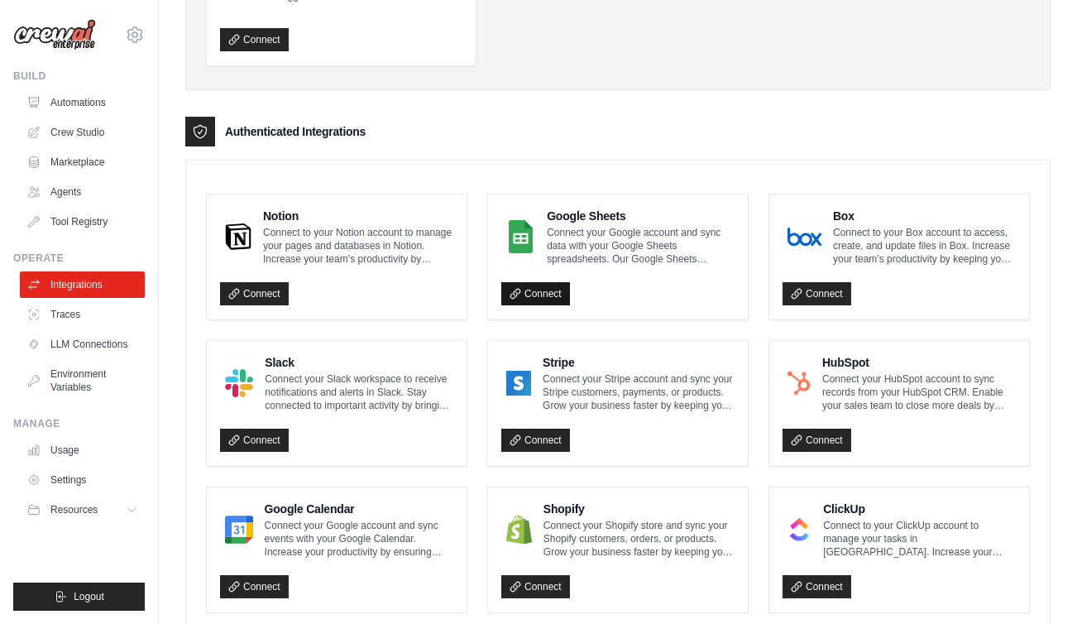
click at [544, 297] on link "Connect" at bounding box center [535, 293] width 69 height 23
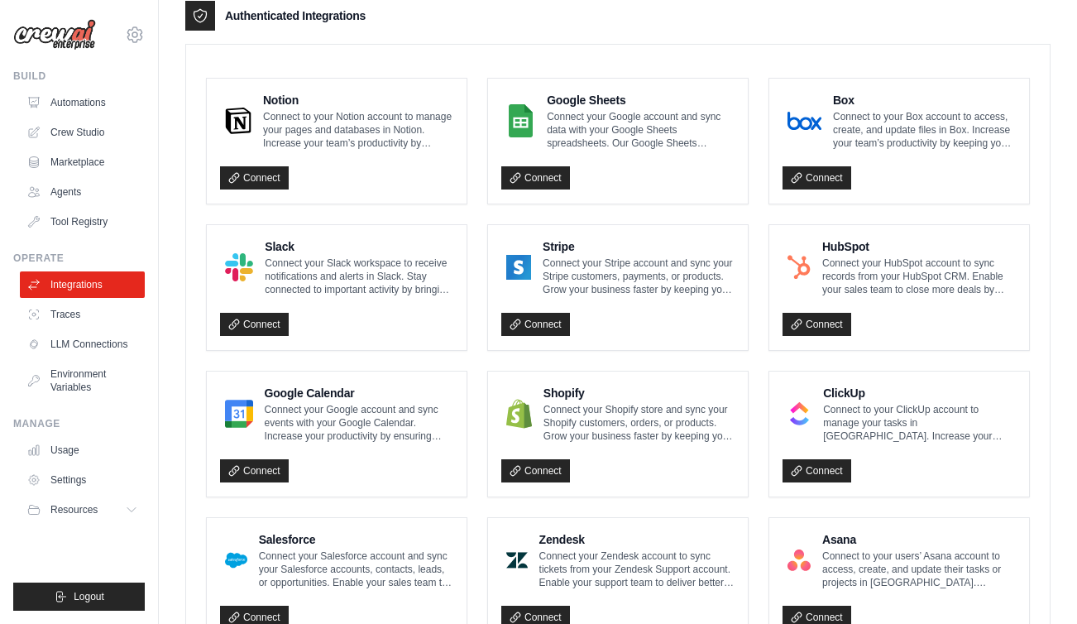
scroll to position [444, 0]
